Goal: Find specific page/section: Find specific page/section

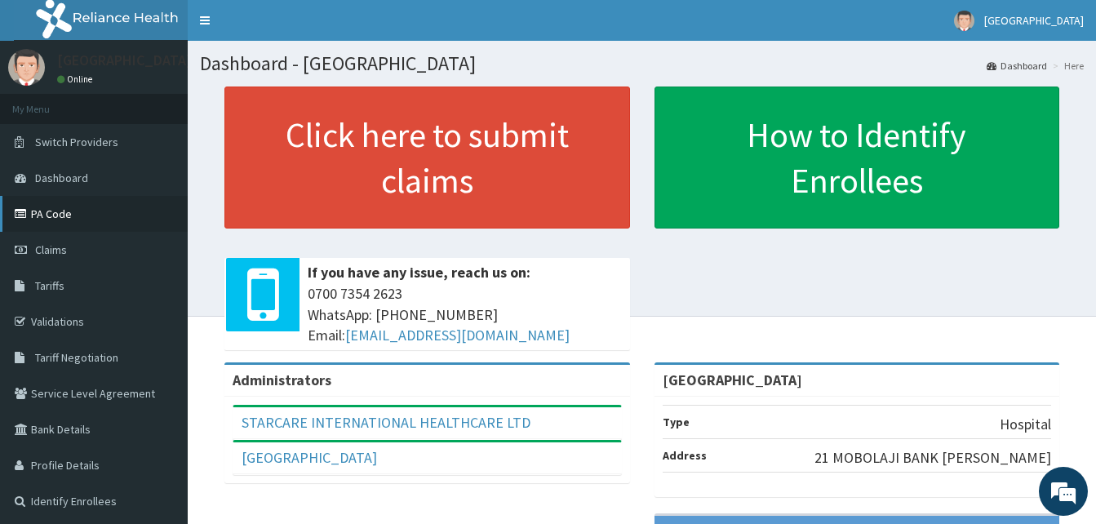
click at [44, 213] on link "PA Code" at bounding box center [94, 214] width 188 height 36
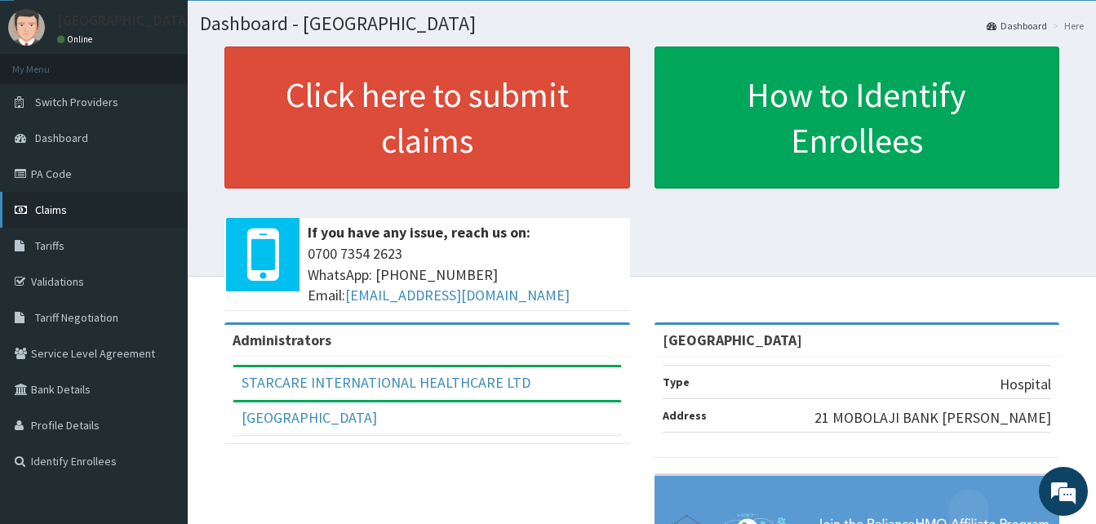
scroll to position [4, 0]
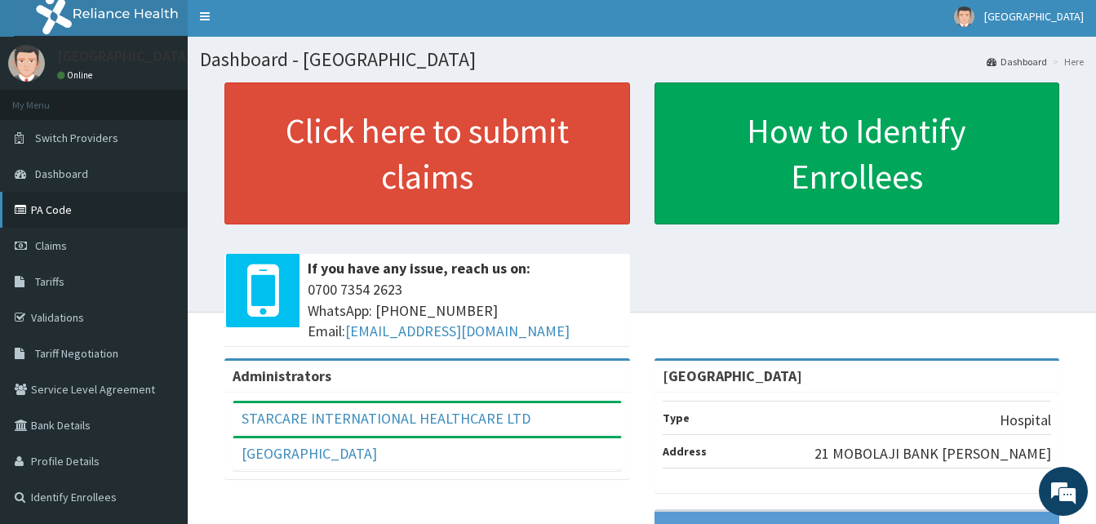
click at [82, 207] on link "PA Code" at bounding box center [94, 210] width 188 height 36
